Goal: Transaction & Acquisition: Purchase product/service

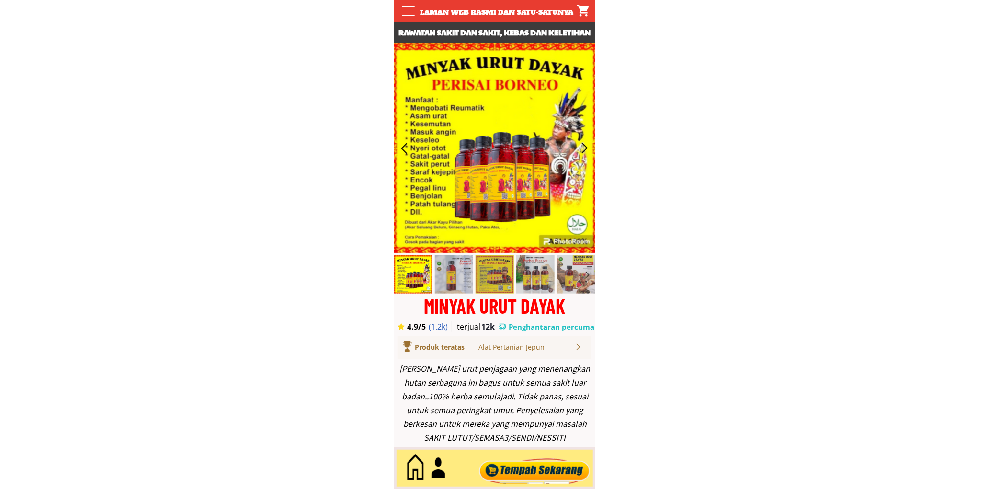
click at [556, 467] on div at bounding box center [534, 469] width 116 height 32
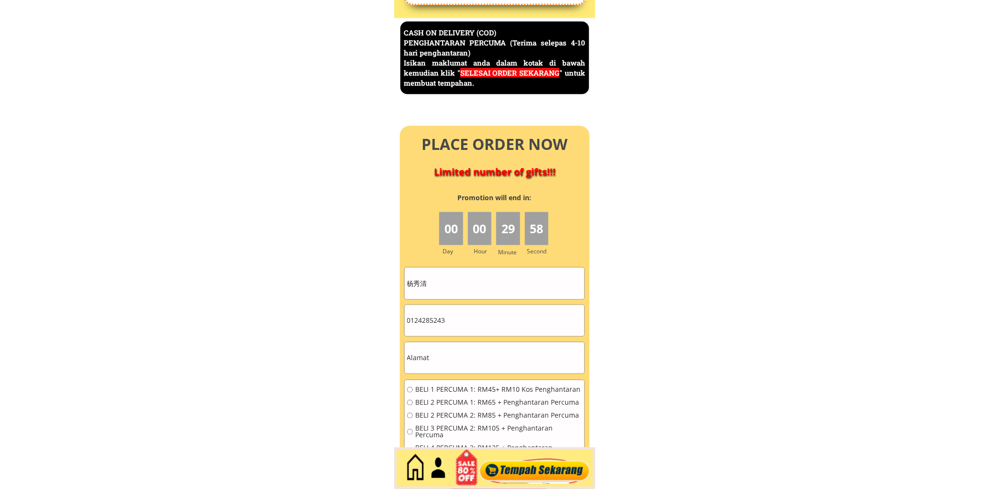
scroll to position [4155, 0]
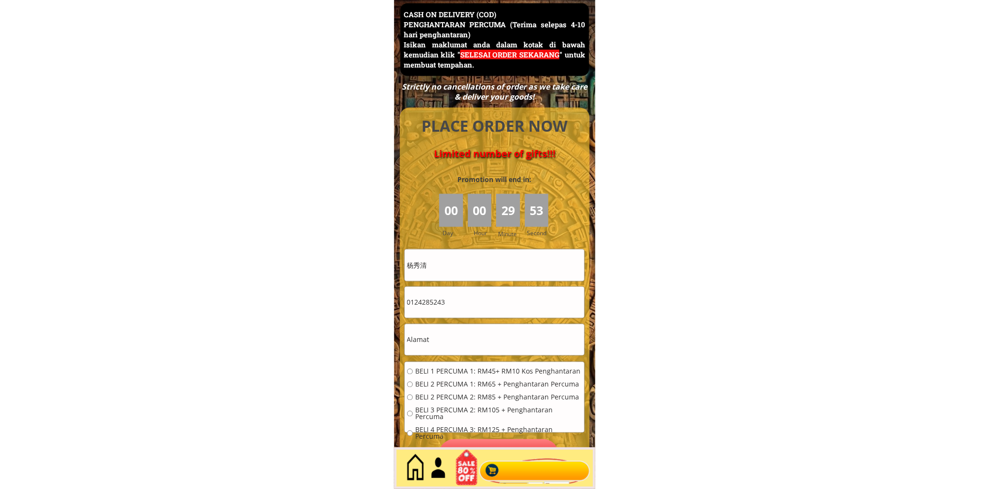
click at [499, 257] on input "杨秀清" at bounding box center [495, 265] width 180 height 31
paste input "No [GEOGRAPHIC_DATA], [GEOGRAPHIC_DATA]"
click at [462, 269] on input "杨秀清" at bounding box center [495, 265] width 180 height 31
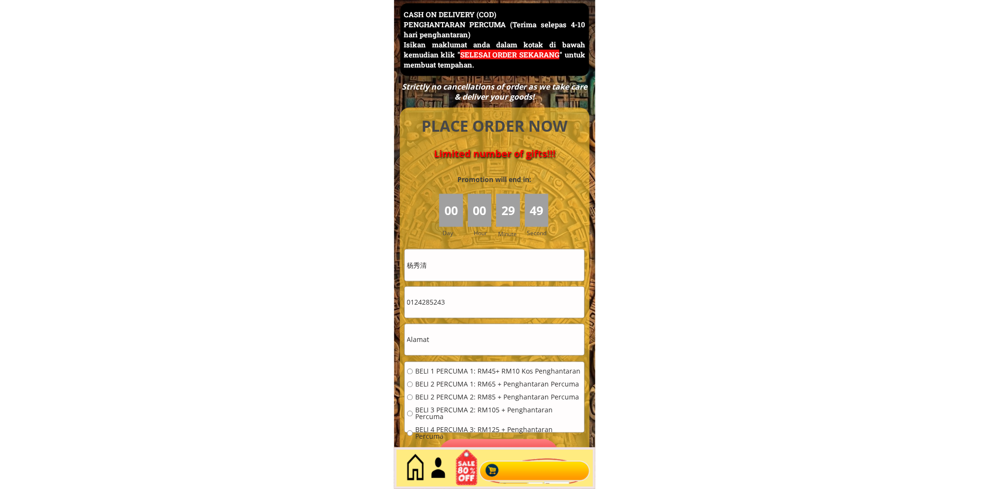
click at [461, 269] on input "杨秀清" at bounding box center [495, 265] width 180 height 31
paste input "Mahadir B"
type input "Mahadir B"
click at [474, 298] on input "0124285243" at bounding box center [495, 302] width 180 height 31
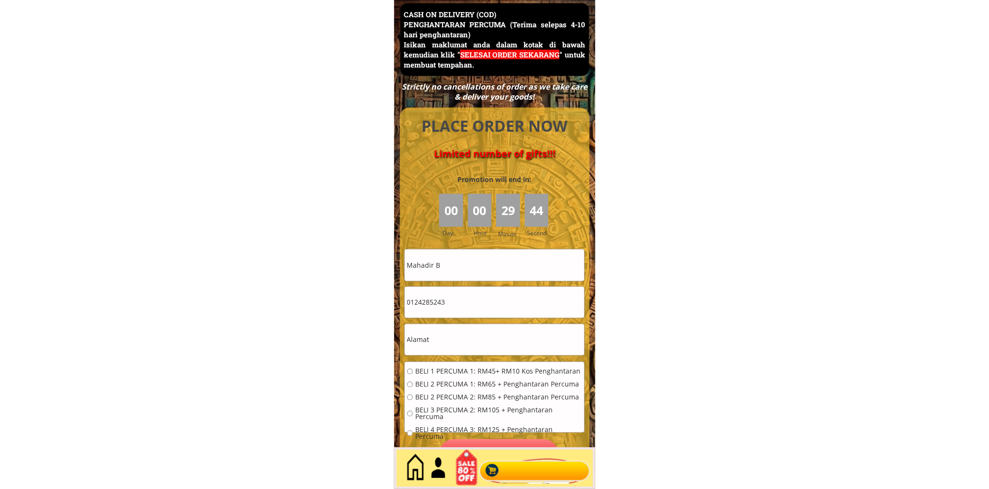
click at [474, 298] on input "0124285243" at bounding box center [495, 302] width 180 height 31
paste input "97875097"
type input "0197875097"
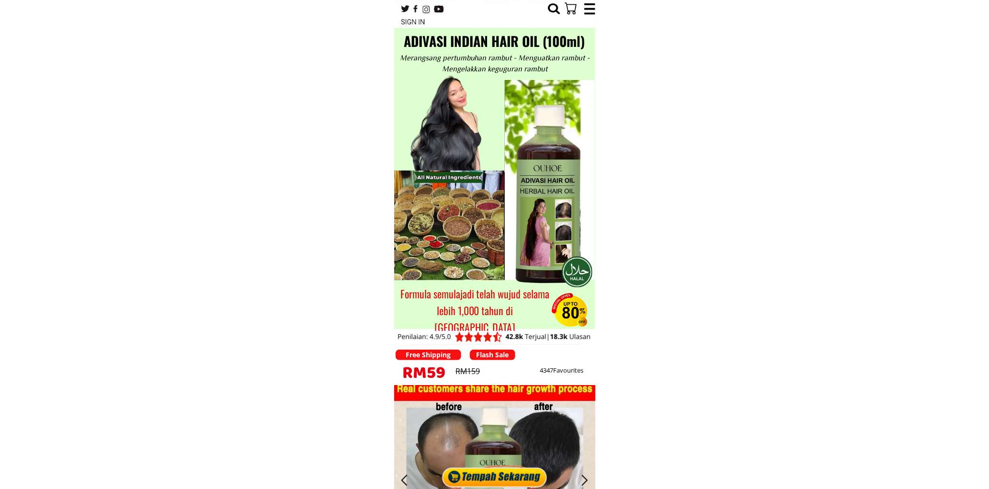
click at [505, 481] on div at bounding box center [495, 474] width 110 height 29
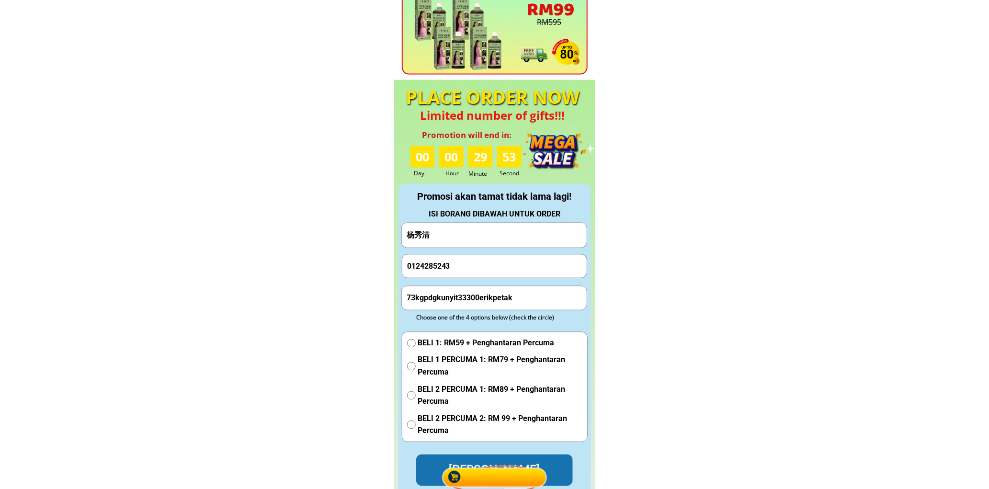
scroll to position [4244, 0]
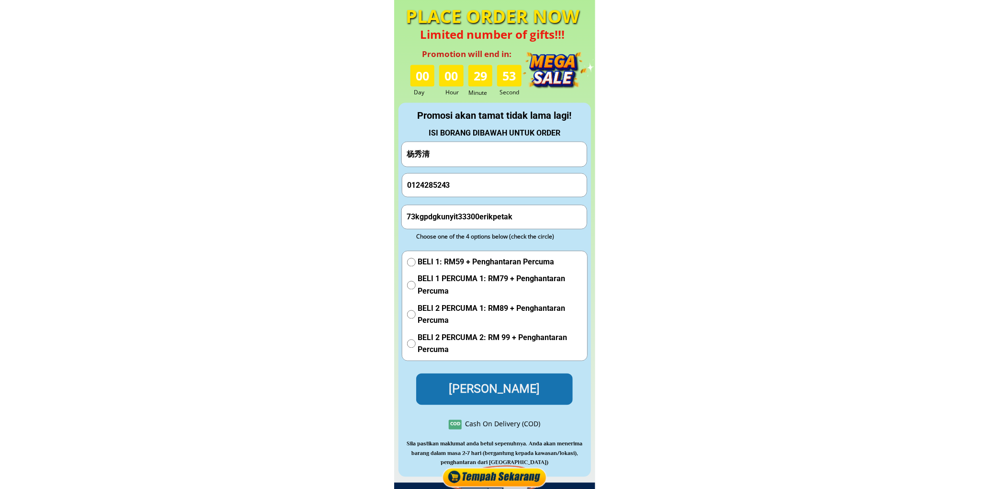
click at [477, 165] on input "杨秀清" at bounding box center [494, 154] width 180 height 24
paste input "[PERSON_NAME]"
type input "[PERSON_NAME]"
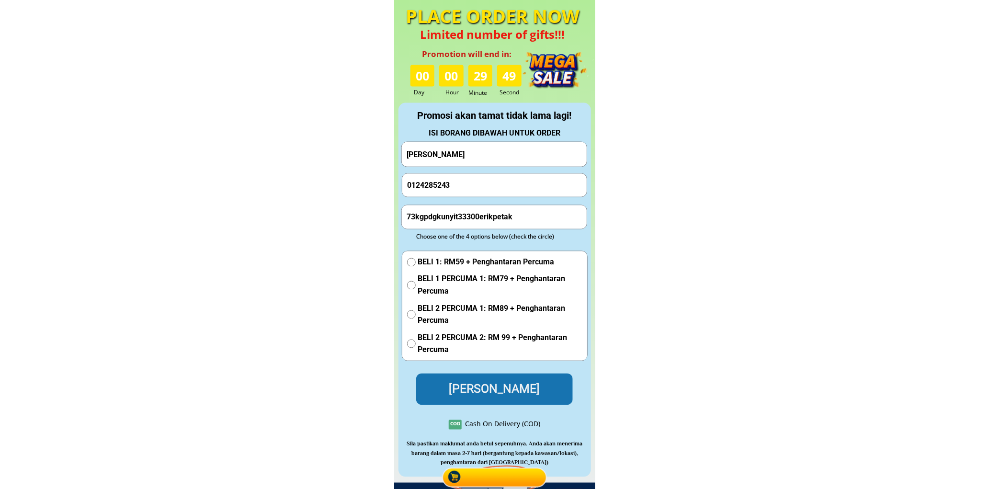
click at [484, 195] on input "0124285243" at bounding box center [495, 185] width 180 height 23
paste input "139170454"
type input "139170454"
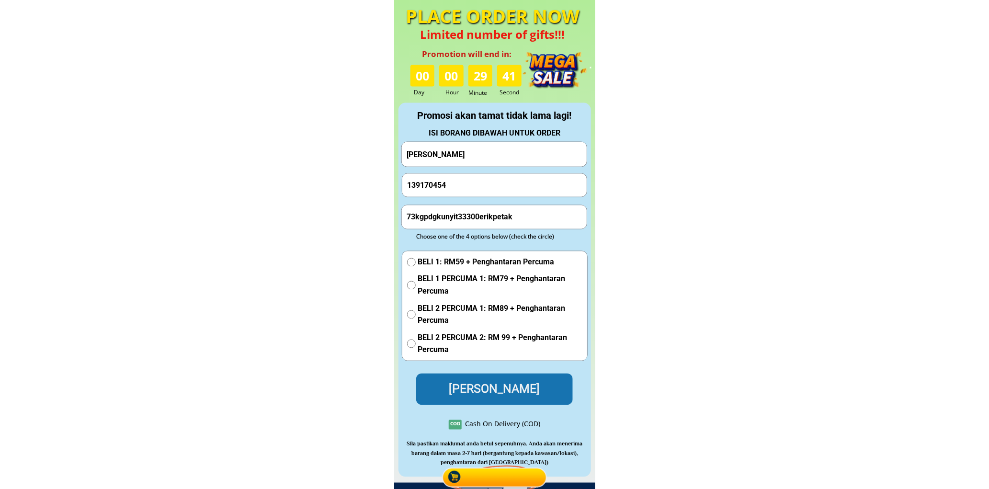
click at [494, 213] on input "73kgpdgkunyit33300erikpetak" at bounding box center [494, 216] width 180 height 23
paste input "[STREET_ADDRESS]"
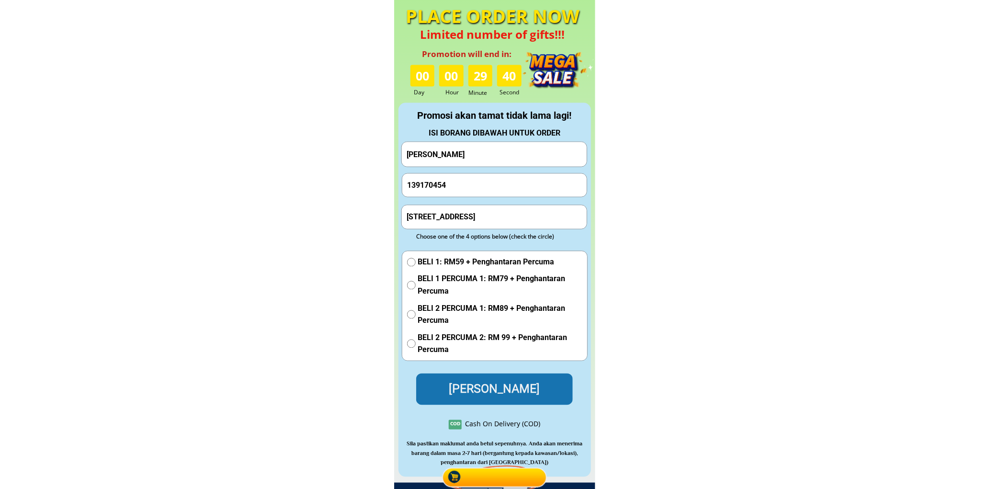
type input "[STREET_ADDRESS]"
click at [446, 257] on span "BELI 1: RM59 + Penghantaran Percuma" at bounding box center [500, 262] width 164 height 12
radio input "true"
click at [490, 389] on p "[PERSON_NAME]" at bounding box center [494, 389] width 171 height 34
